Goal: Information Seeking & Learning: Understand process/instructions

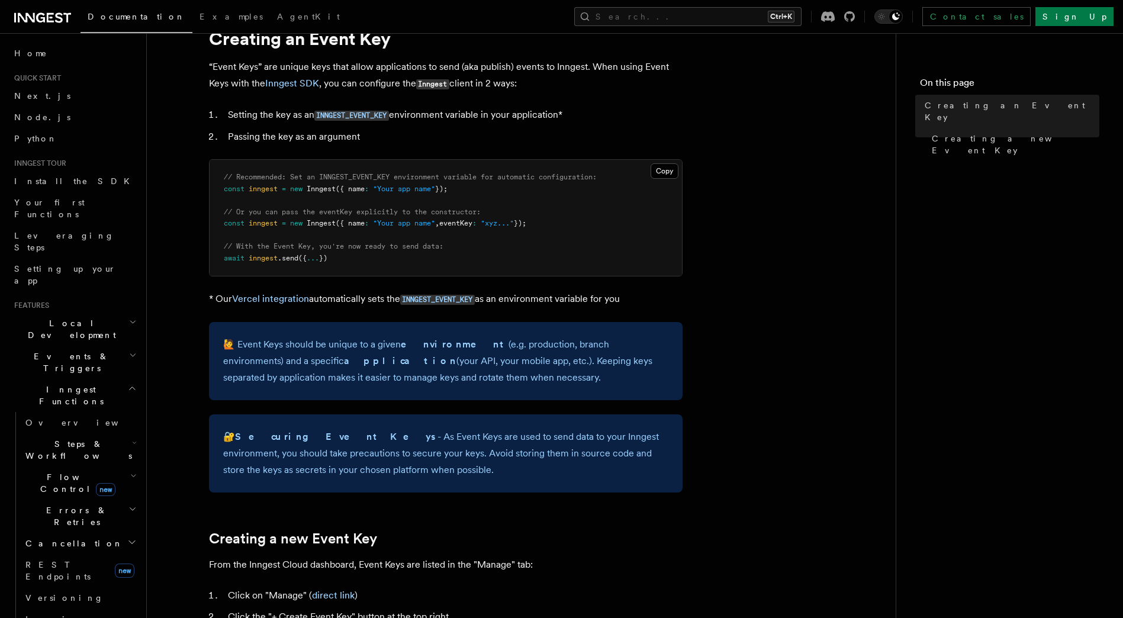
scroll to position [49, 0]
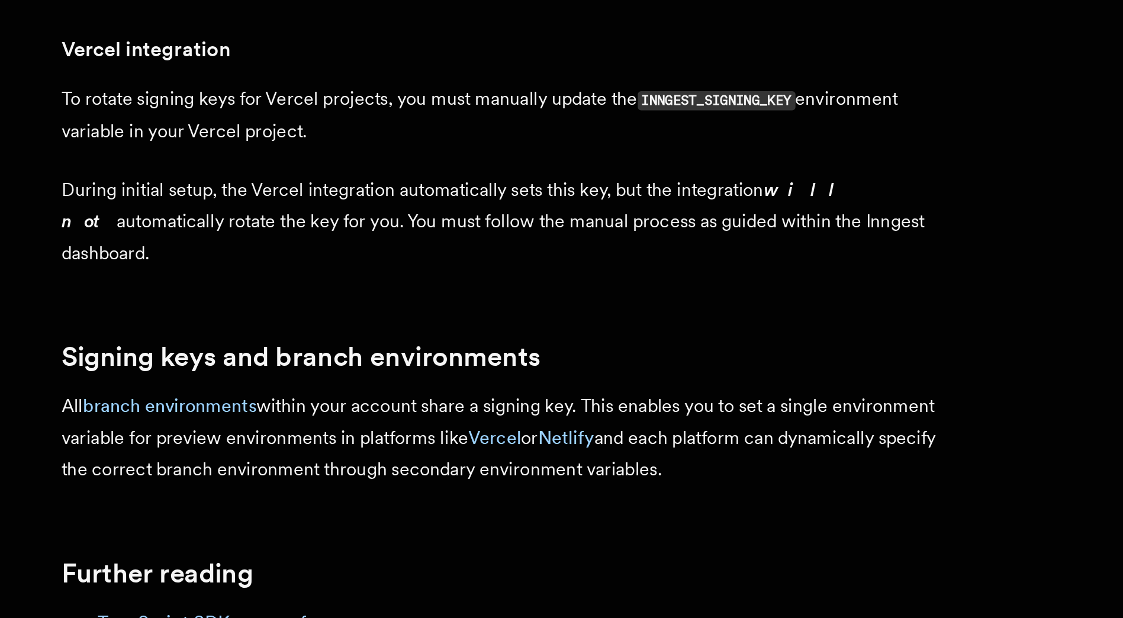
scroll to position [956, 0]
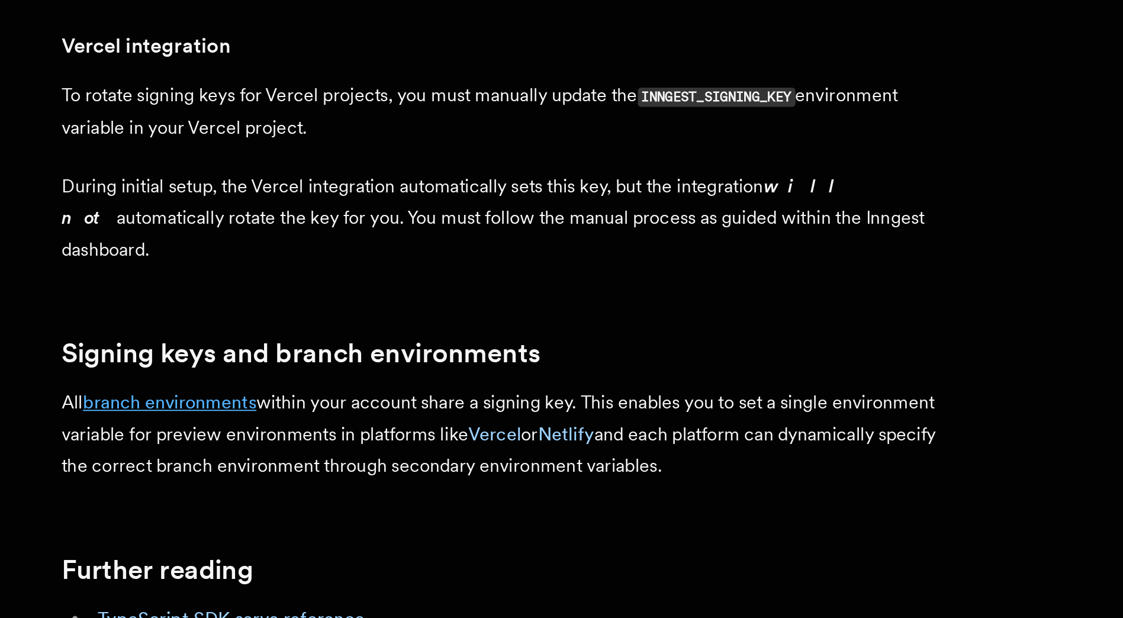
click at [272, 499] on link "branch environments" at bounding box center [265, 504] width 91 height 11
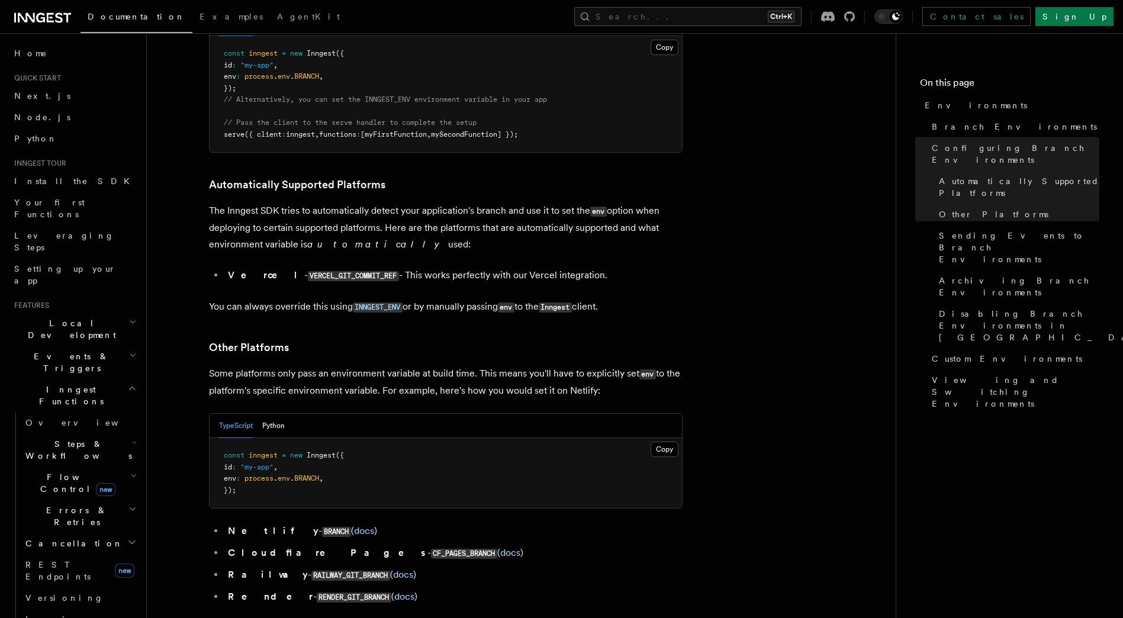
scroll to position [1316, 0]
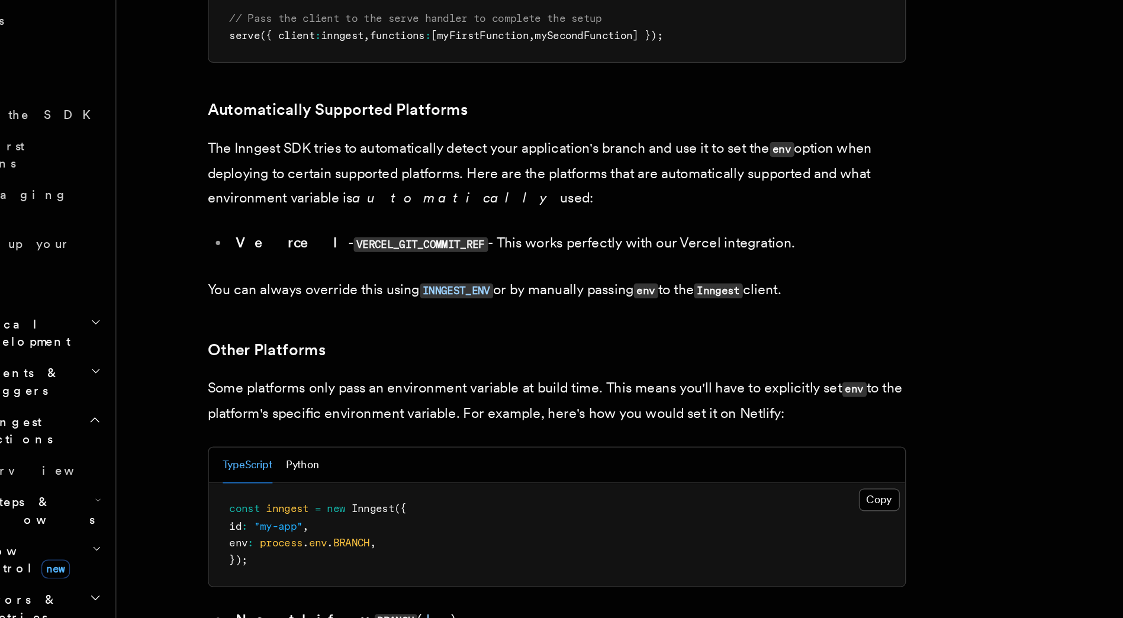
drag, startPoint x: 210, startPoint y: 292, endPoint x: 613, endPoint y: 320, distance: 404.0
click at [613, 359] on p "Some platforms only pass an environment variable at build time. This means you'…" at bounding box center [445, 376] width 473 height 34
click at [601, 359] on p "Some platforms only pass an environment variable at build time. This means you'…" at bounding box center [445, 376] width 473 height 34
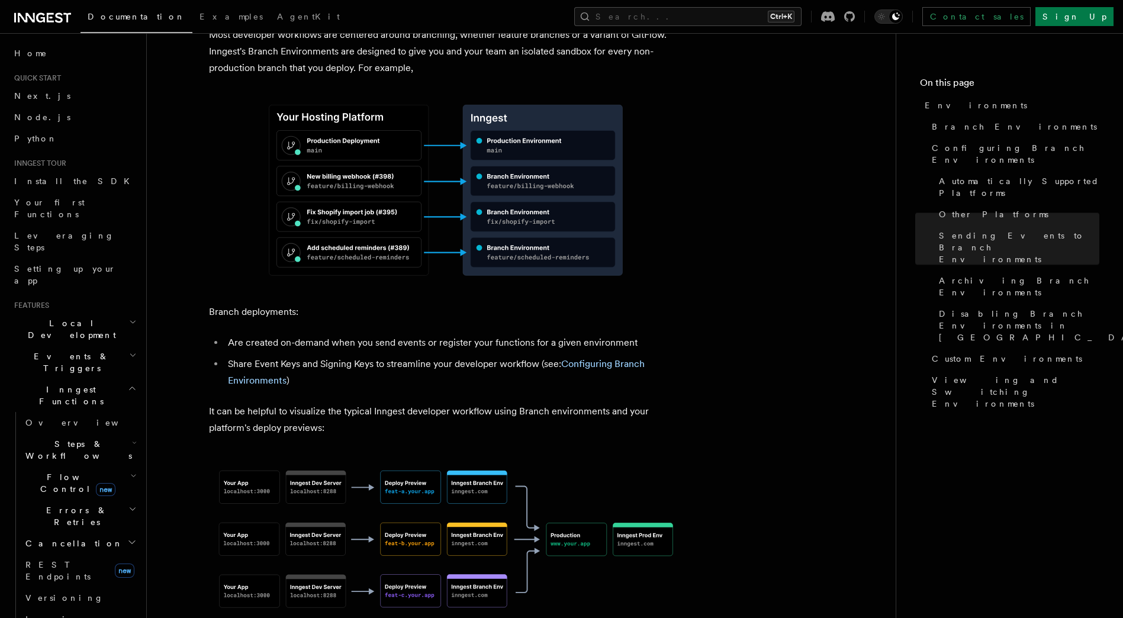
scroll to position [0, 0]
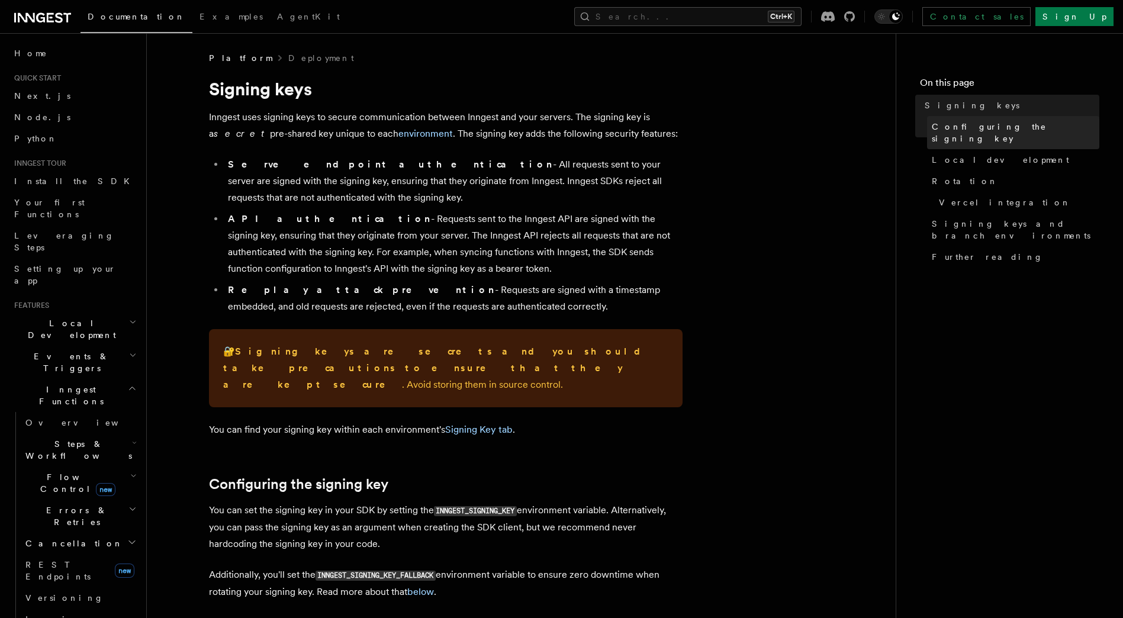
click at [992, 130] on span "Configuring the signing key" at bounding box center [1015, 133] width 167 height 24
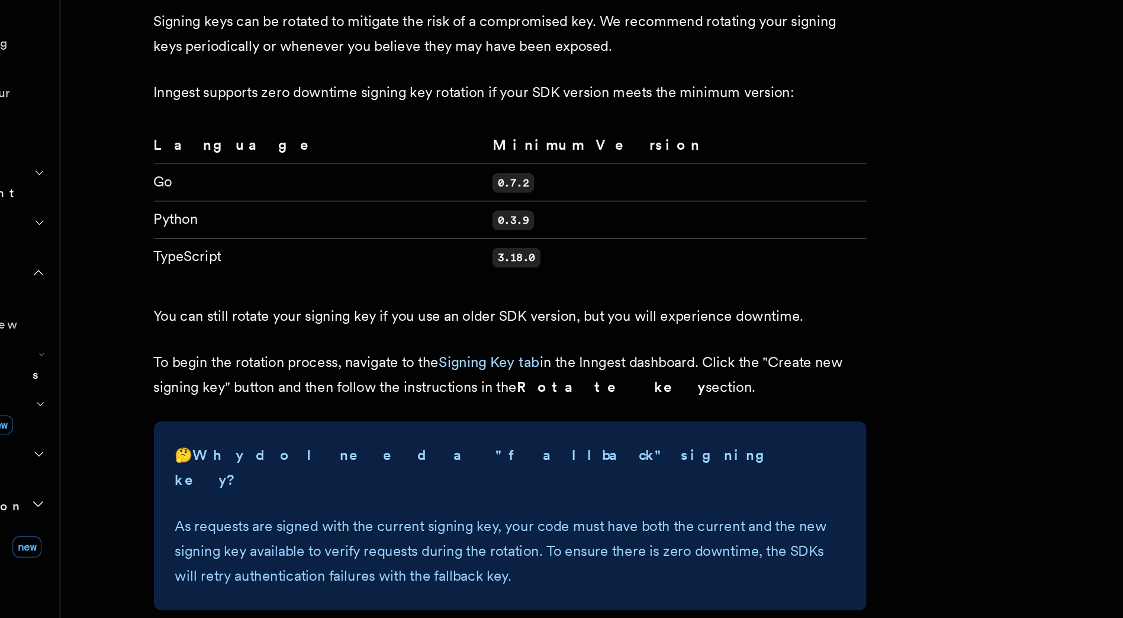
scroll to position [631, 0]
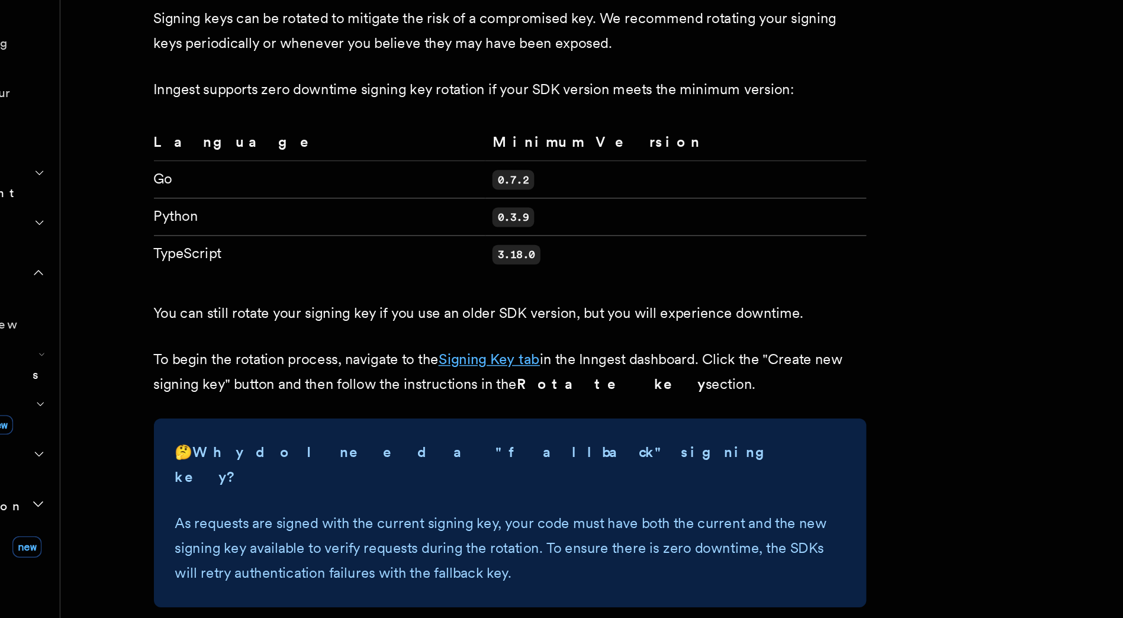
click at [441, 440] on link "Signing Key tab" at bounding box center [431, 445] width 67 height 11
